Goal: Information Seeking & Learning: Learn about a topic

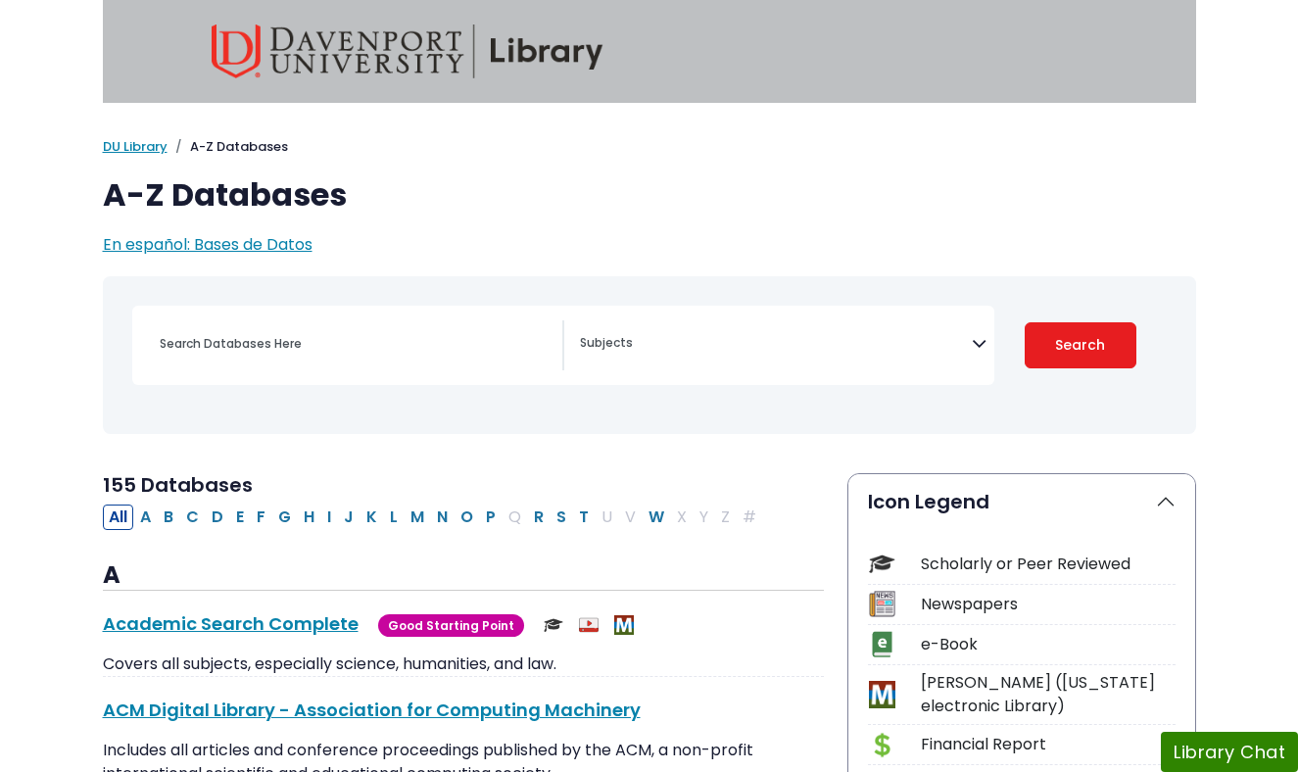
select select "Database Subject Filter"
click at [282, 349] on input "Search database by title or keyword" at bounding box center [355, 343] width 414 height 28
type input "paralegals"
click at [1025, 322] on button "Search" at bounding box center [1081, 345] width 112 height 46
click at [1117, 348] on button "Search" at bounding box center [1116, 344] width 75 height 63
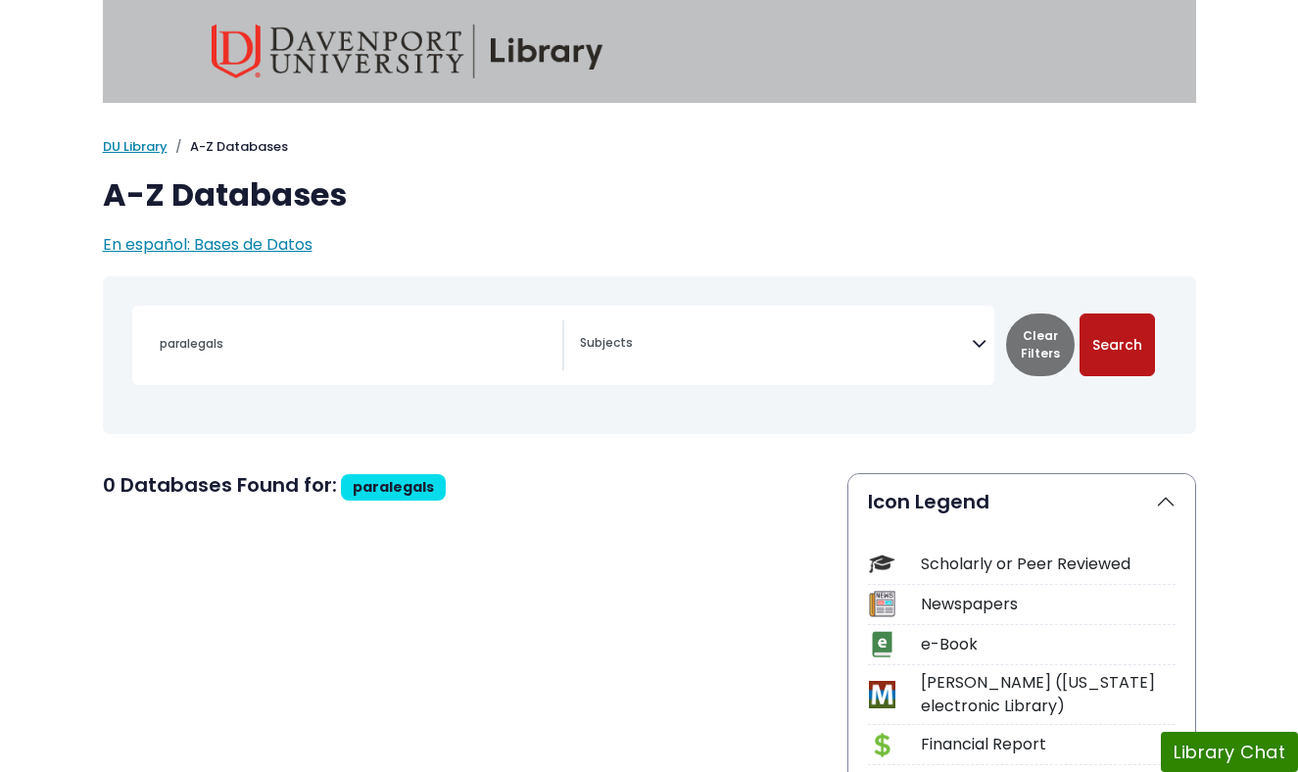
select select "Database Subject Filter"
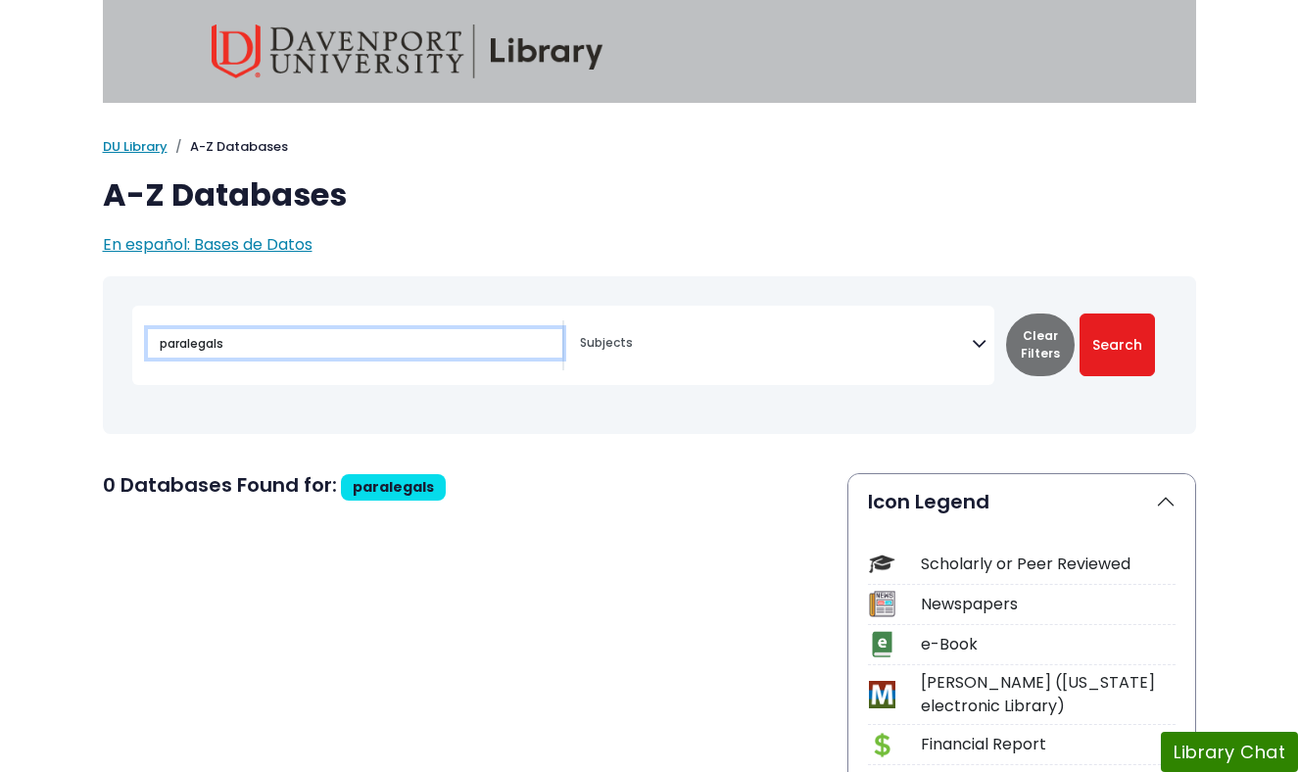
drag, startPoint x: 253, startPoint y: 347, endPoint x: 124, endPoint y: 320, distance: 131.0
click at [124, 320] on div "paralegals Archives" at bounding box center [650, 355] width 1070 height 142
click at [117, 141] on link "DU Library" at bounding box center [135, 146] width 65 height 19
